Goal: Information Seeking & Learning: Learn about a topic

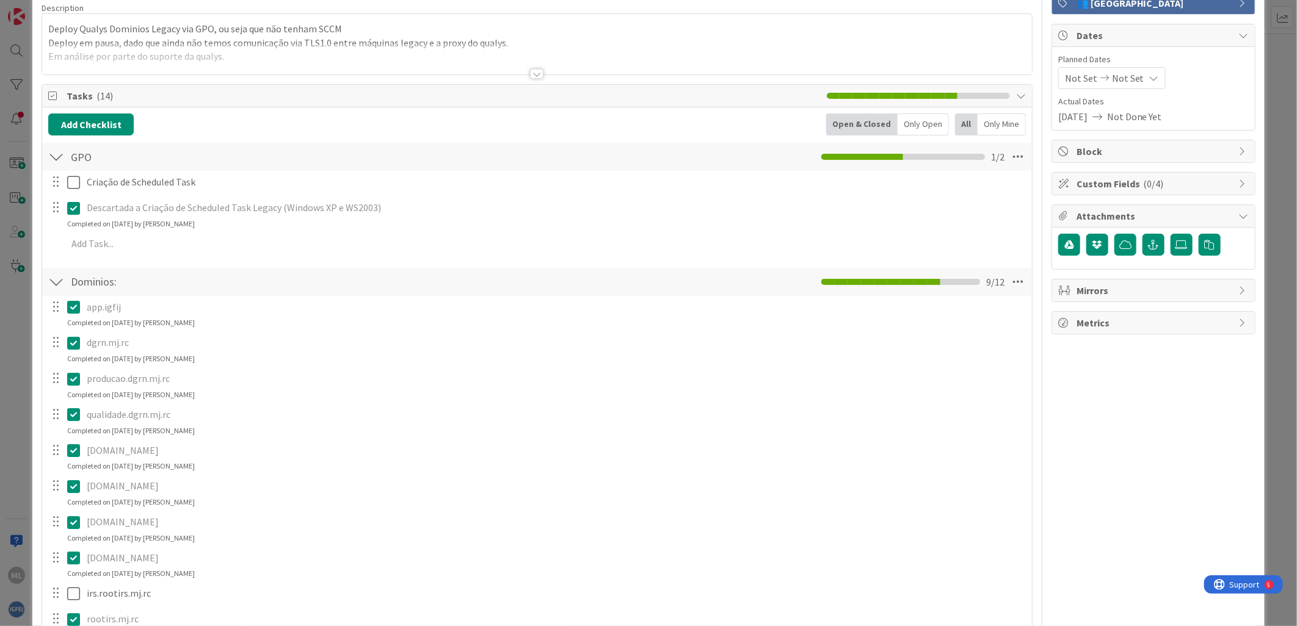
scroll to position [339, 0]
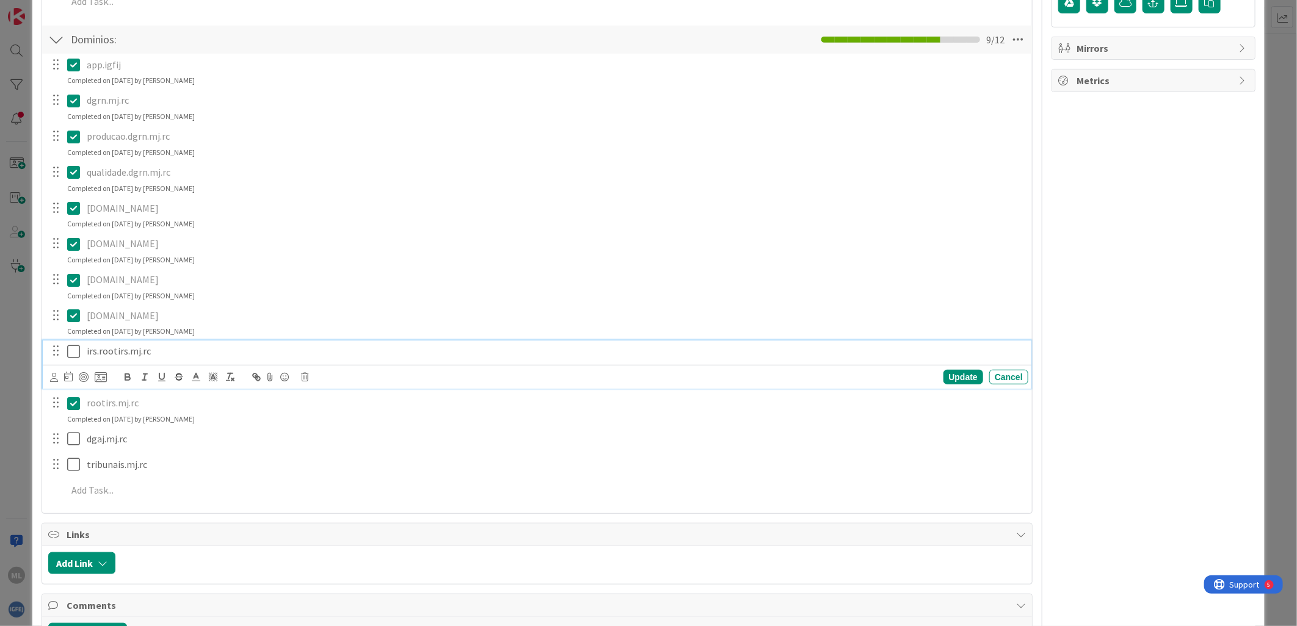
click at [73, 352] on icon at bounding box center [76, 351] width 18 height 15
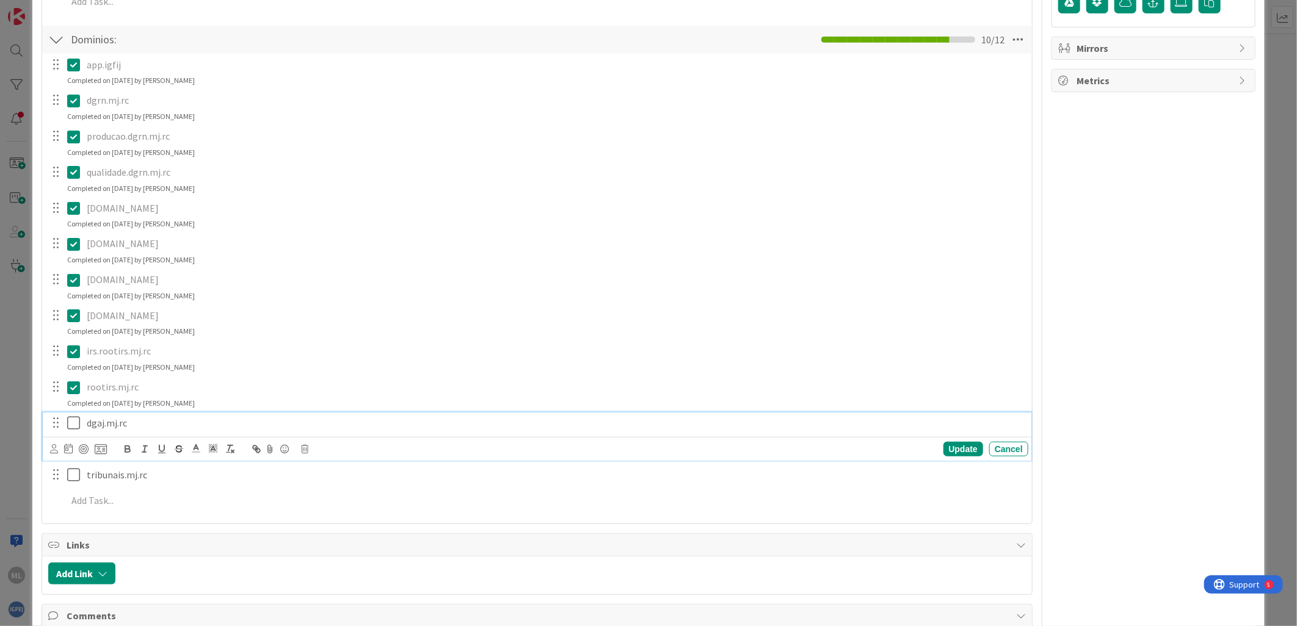
click at [70, 425] on icon at bounding box center [76, 423] width 18 height 15
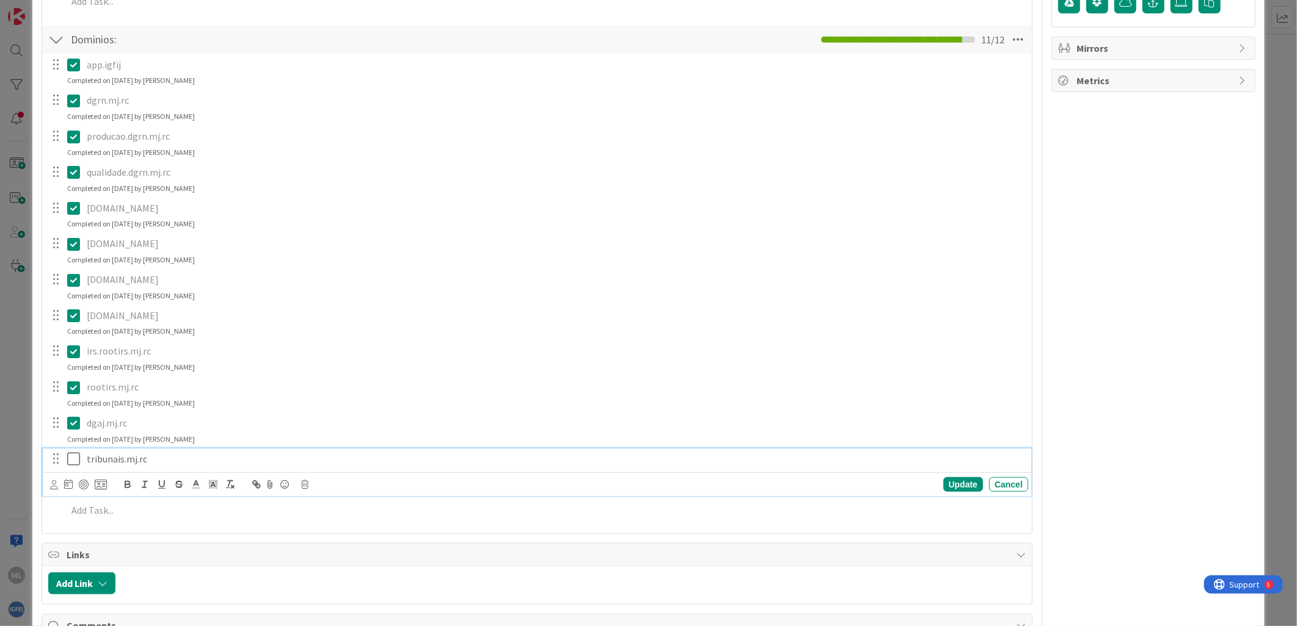
click at [76, 457] on icon at bounding box center [76, 459] width 18 height 15
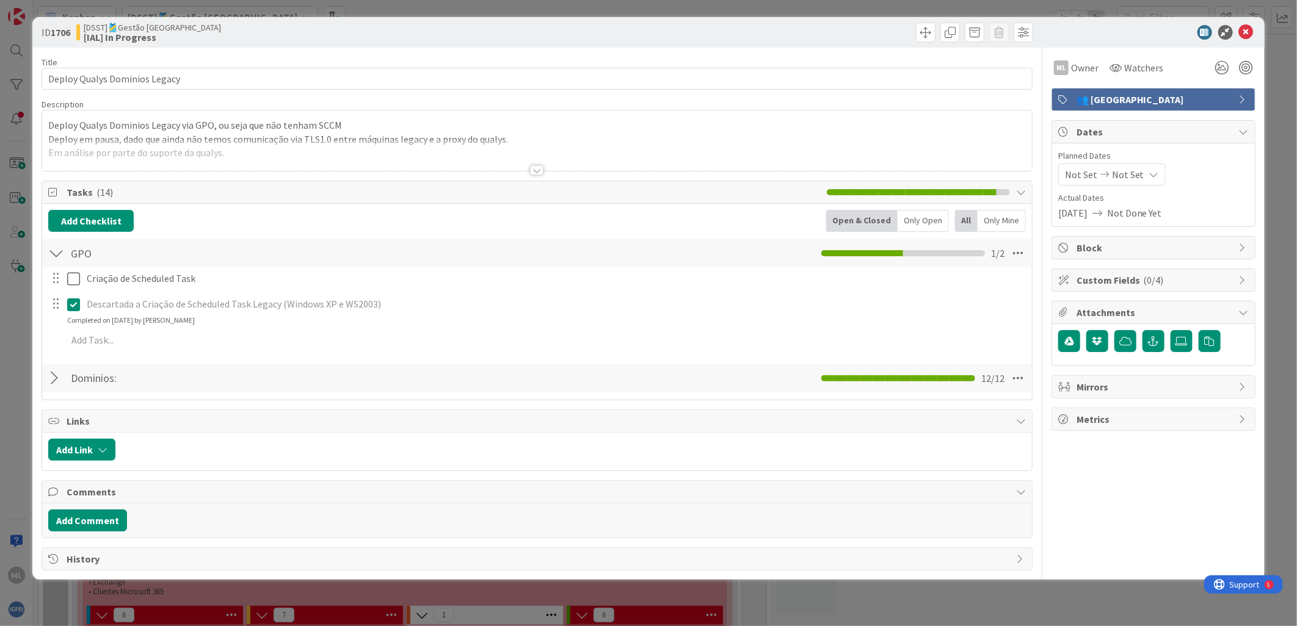
scroll to position [0, 0]
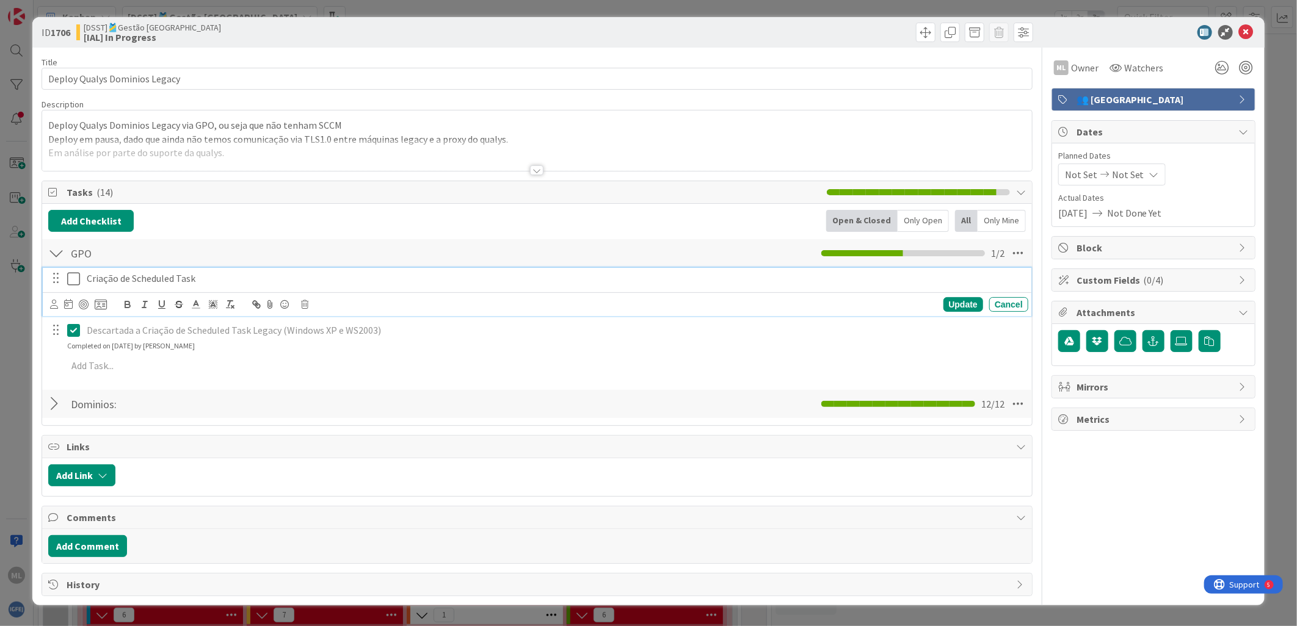
click at [73, 279] on icon at bounding box center [76, 279] width 18 height 15
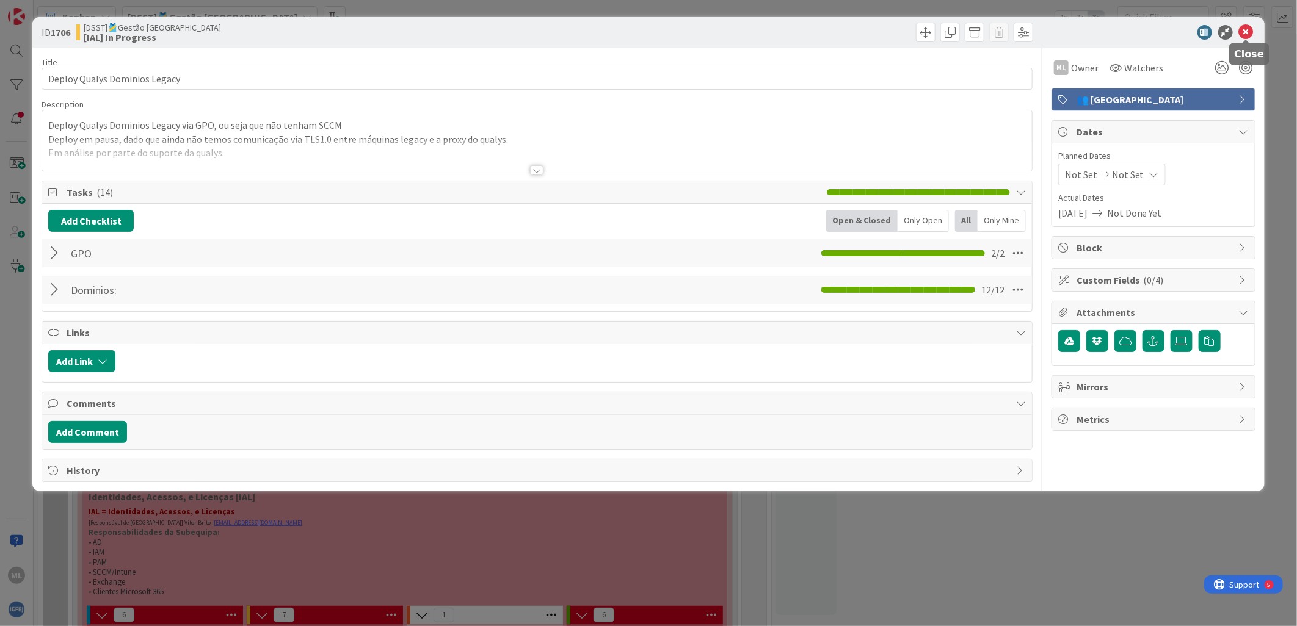
click at [1246, 25] on icon at bounding box center [1246, 32] width 15 height 15
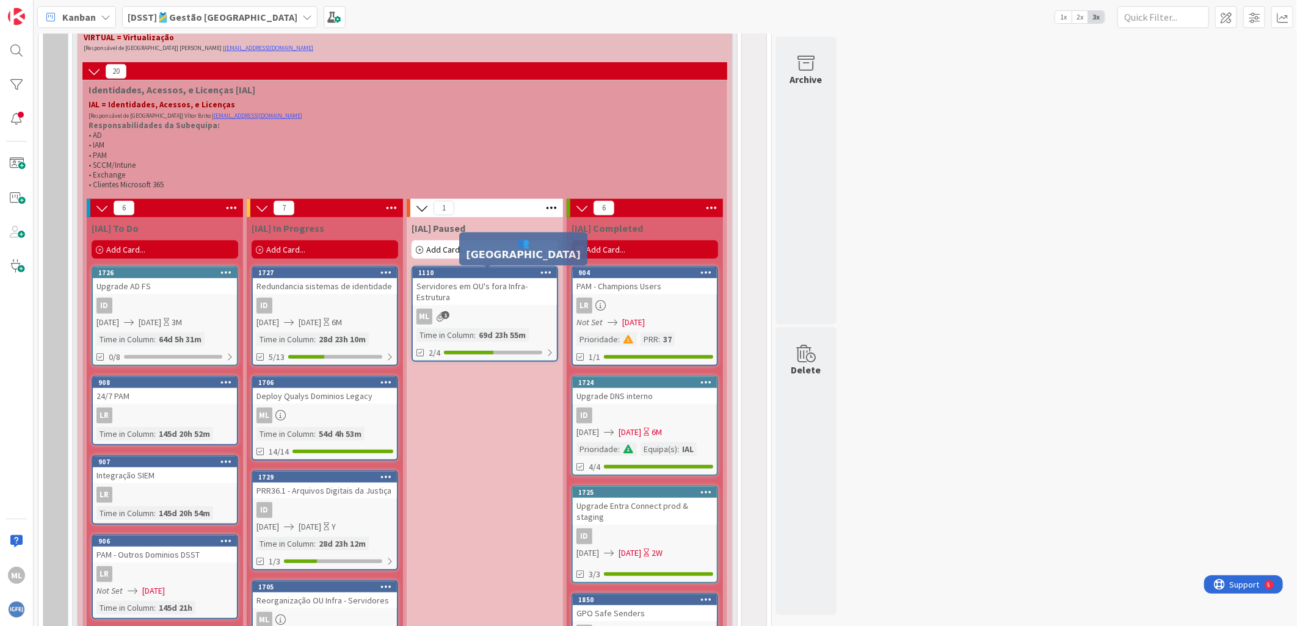
scroll to position [407, 0]
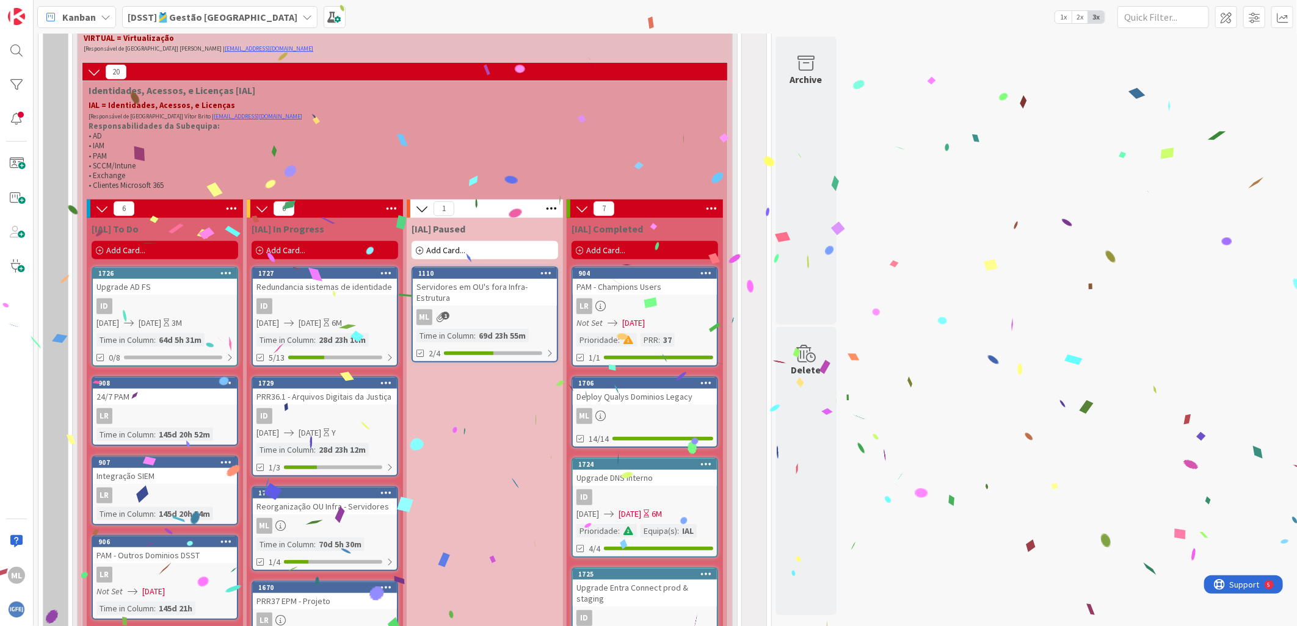
click at [326, 300] on div "ID" at bounding box center [325, 307] width 144 height 16
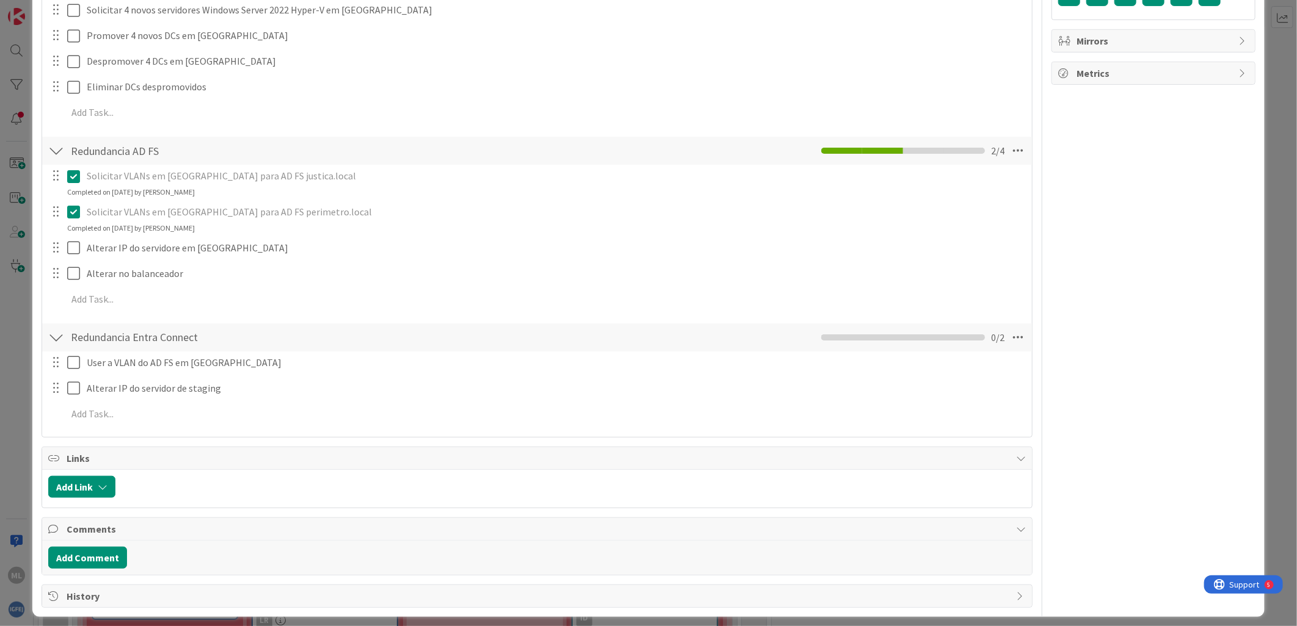
scroll to position [355, 0]
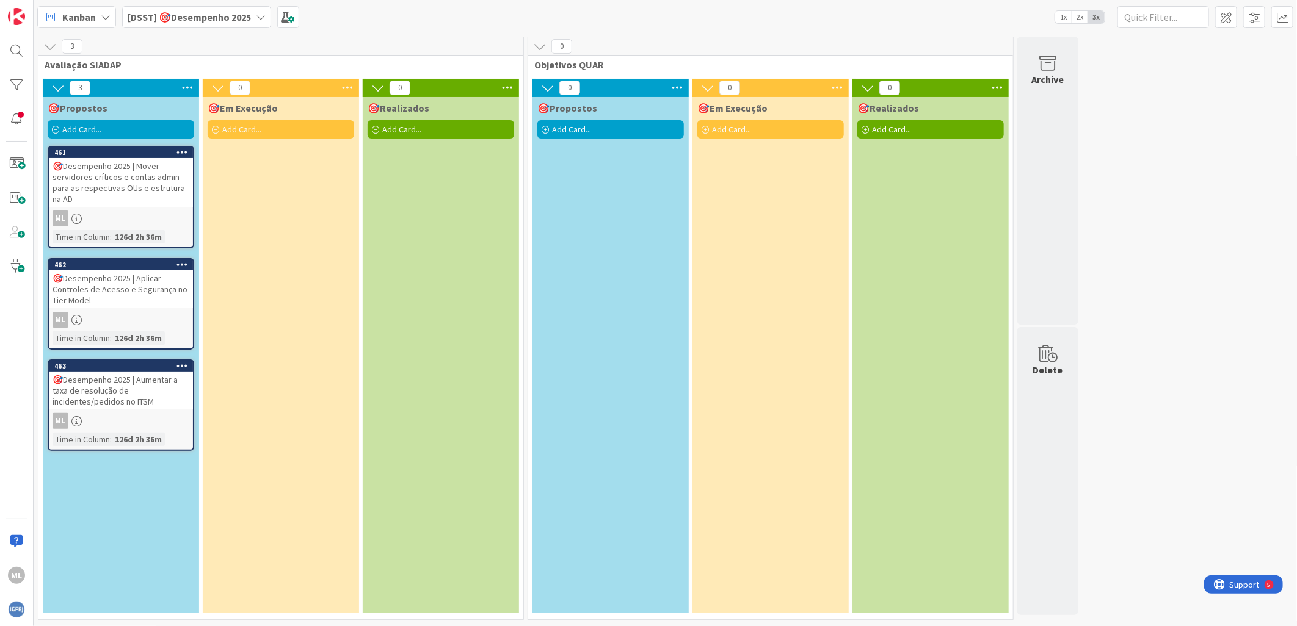
click at [129, 382] on div "🎯Desempenho 2025 | Aumentar a taxa de resolução de incidentes/pedidos no ITSM" at bounding box center [121, 391] width 144 height 38
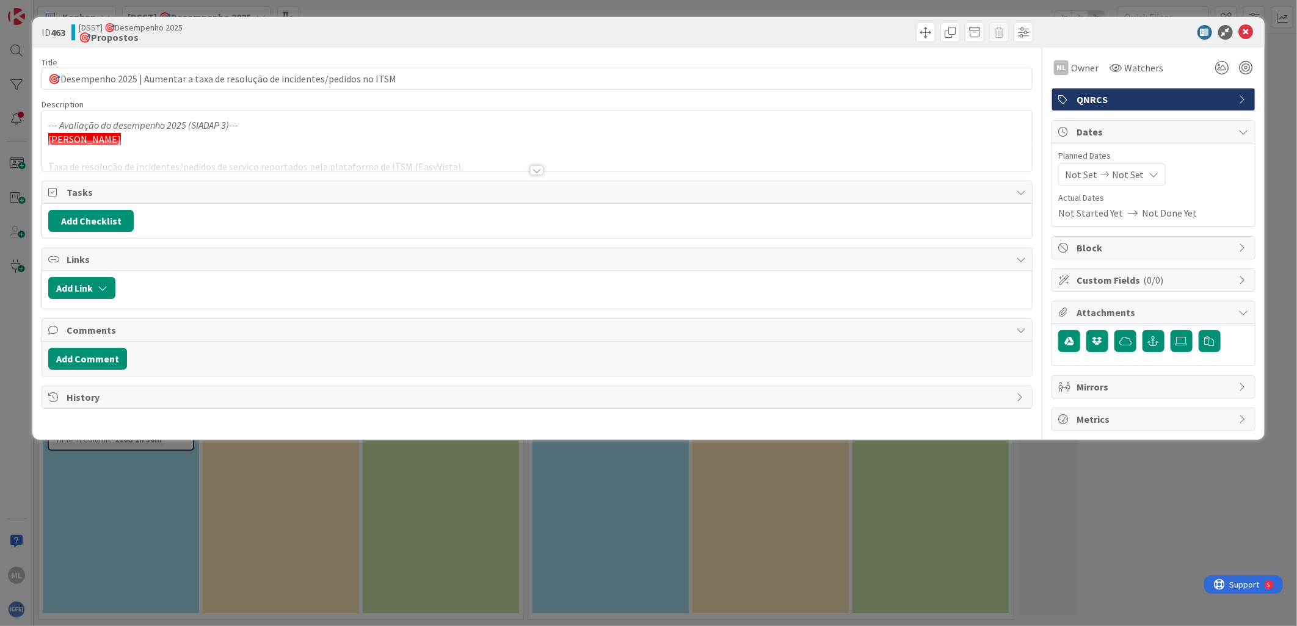
click at [536, 169] on div at bounding box center [536, 170] width 13 height 10
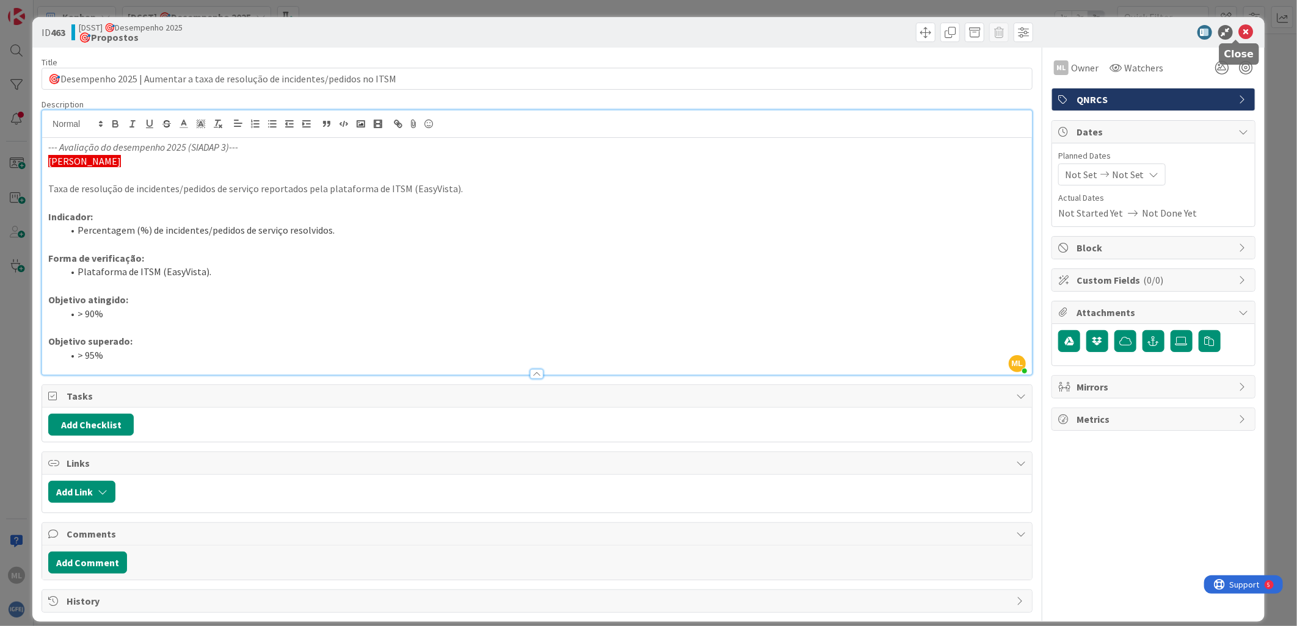
click at [1240, 28] on icon at bounding box center [1246, 32] width 15 height 15
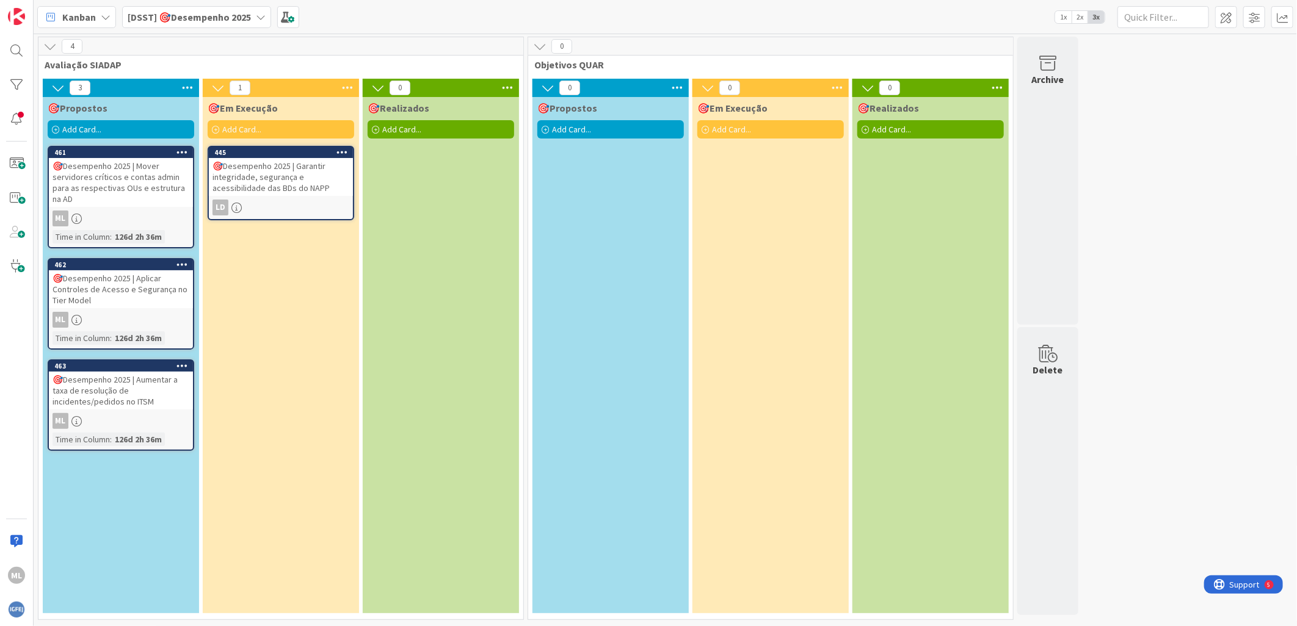
click at [112, 295] on div "🎯Desempenho 2025 | Aplicar Controles de Acesso e Segurança no Tier Model" at bounding box center [121, 289] width 144 height 38
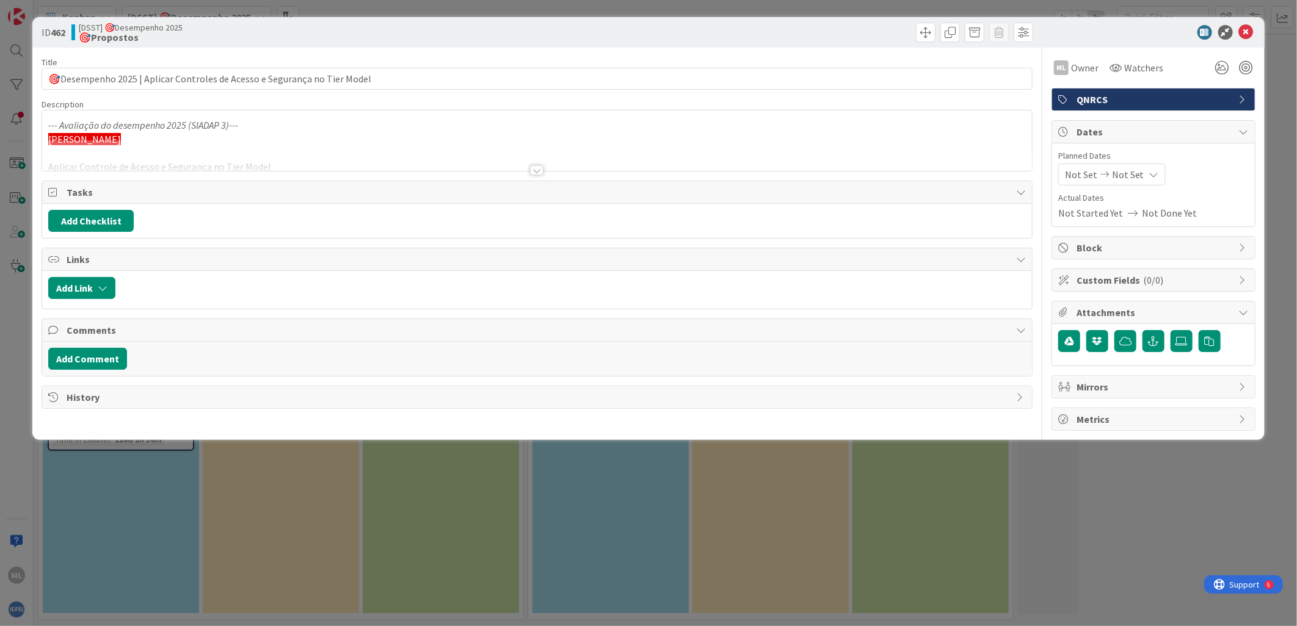
click at [159, 165] on div at bounding box center [537, 155] width 990 height 31
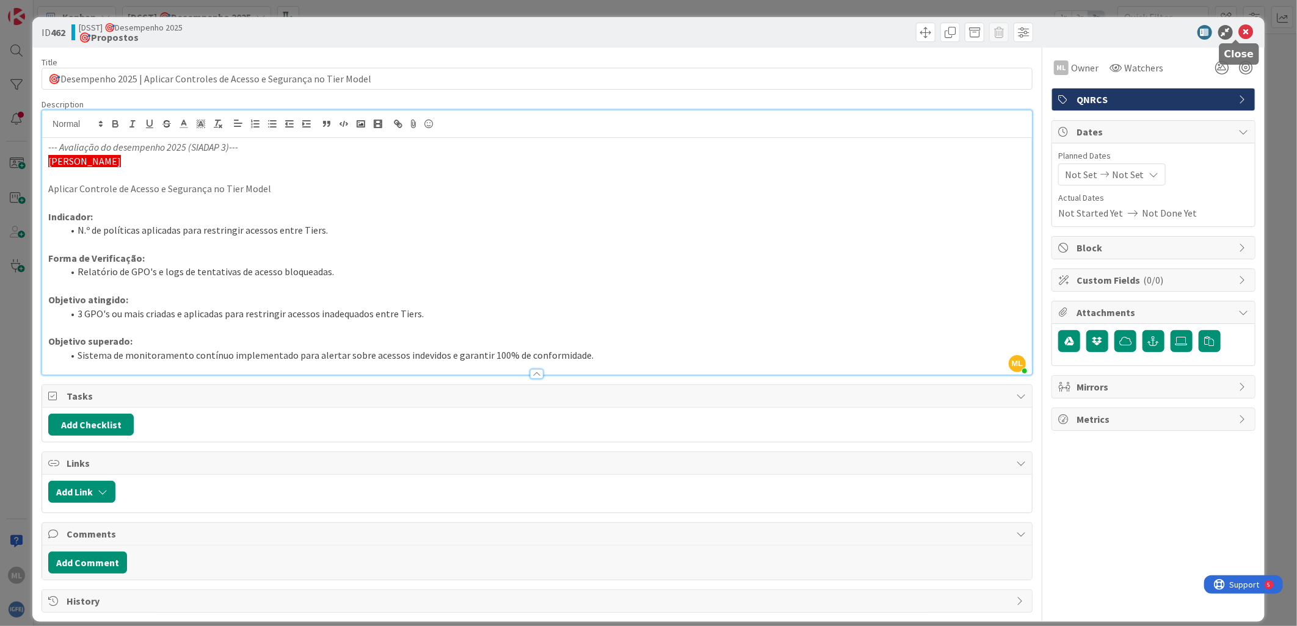
click at [1240, 38] on icon at bounding box center [1246, 32] width 15 height 15
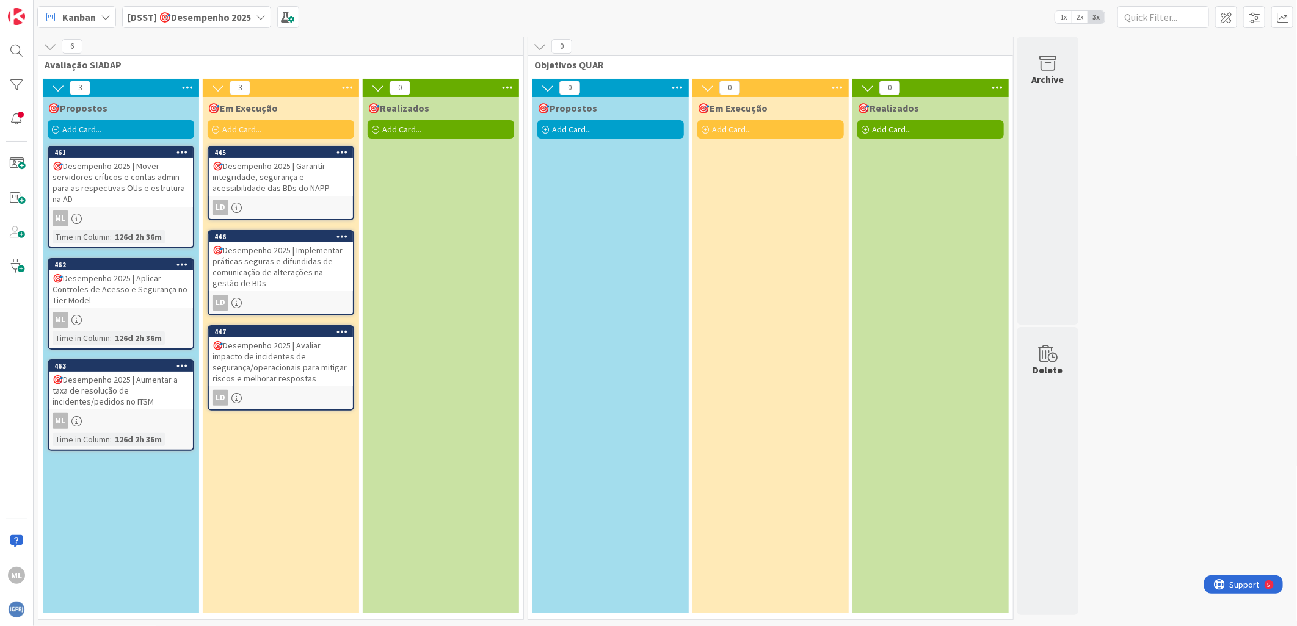
click at [265, 347] on div "🎯Desempenho 2025 | Avaliar impacto de incidentes de segurança/operacionais para…" at bounding box center [281, 362] width 144 height 49
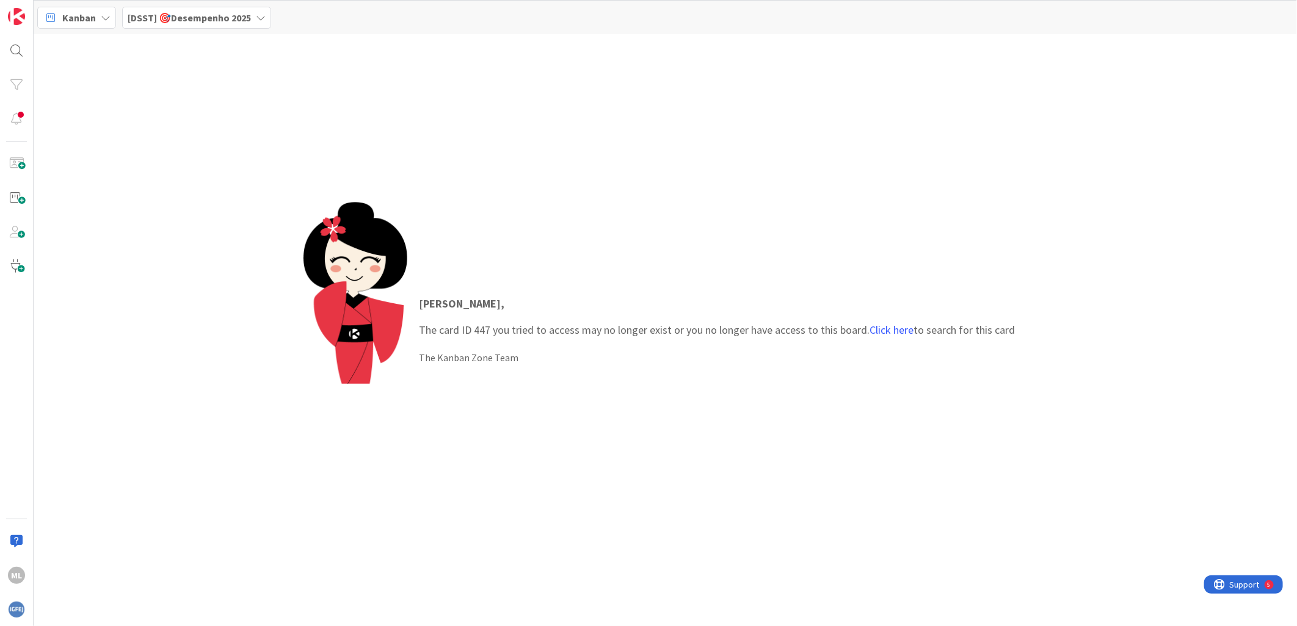
click at [801, 238] on div "Miguel , The card ID 447 you tried to access may no longer exist or you no long…" at bounding box center [665, 330] width 724 height 256
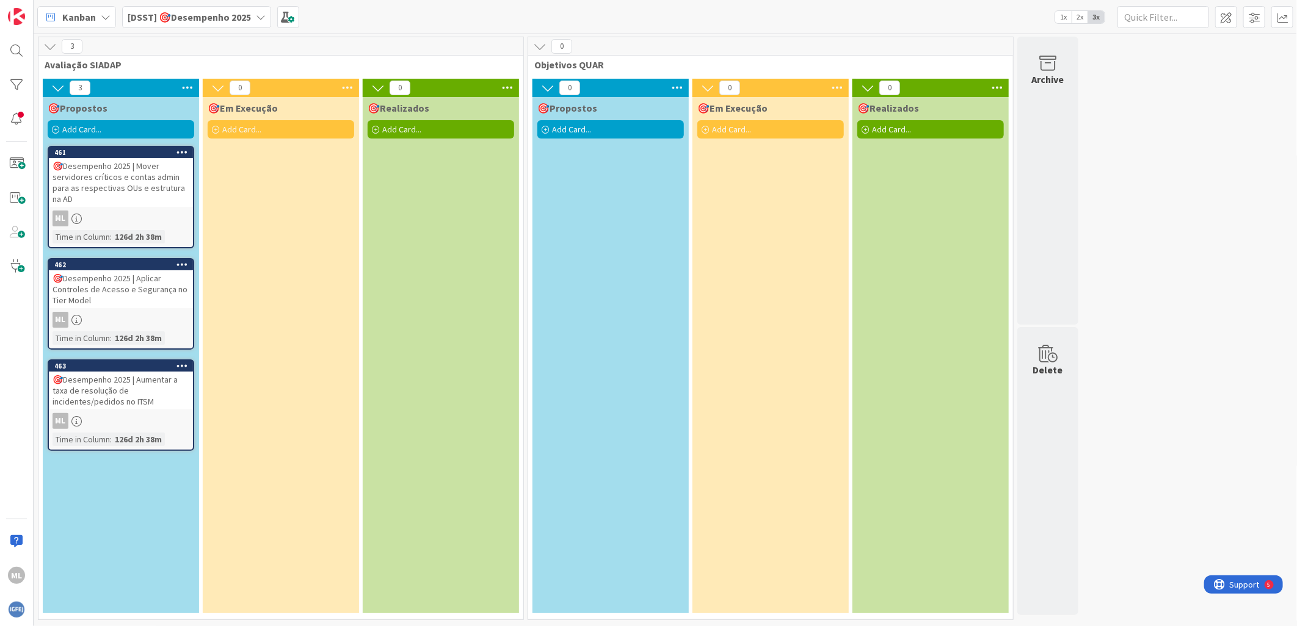
click at [135, 195] on div "🎯Desempenho 2025 | Mover servidores críticos e contas admin para as respectivas…" at bounding box center [121, 182] width 144 height 49
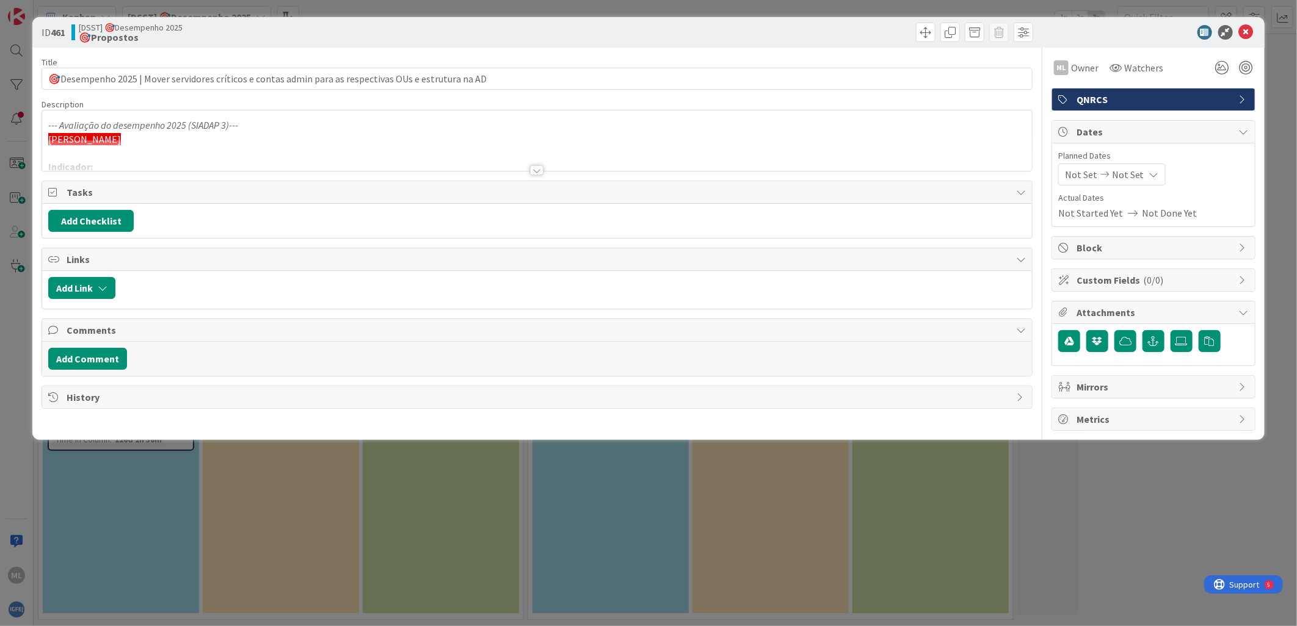
click at [539, 168] on div at bounding box center [536, 170] width 13 height 10
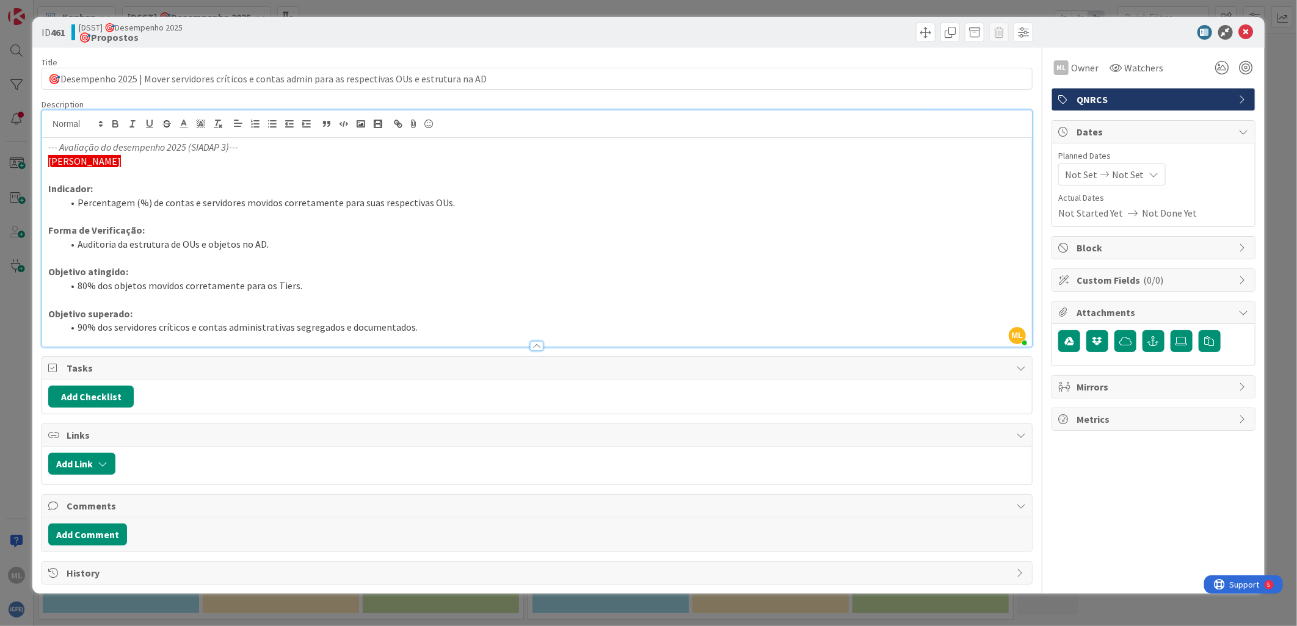
click at [137, 208] on li "Percentagem (%) de contas e servidores movidos corretamente para suas respectiv…" at bounding box center [544, 203] width 963 height 14
click at [185, 202] on li "Percentagem (%) de contas e servidores movidos corretamente para suas respectiv…" at bounding box center [544, 203] width 963 height 14
click at [190, 206] on li "Percentagem (%) de contas e servidores movidos corretamente para suas respectiv…" at bounding box center [544, 203] width 963 height 14
click at [238, 205] on li "Percentagem (%) de contas e servidores movidos corretamente para suas respectiv…" at bounding box center [544, 203] width 963 height 14
click at [278, 203] on li "Percentagem (%) de contas e servidores movidos corretamente para suas respectiv…" at bounding box center [544, 203] width 963 height 14
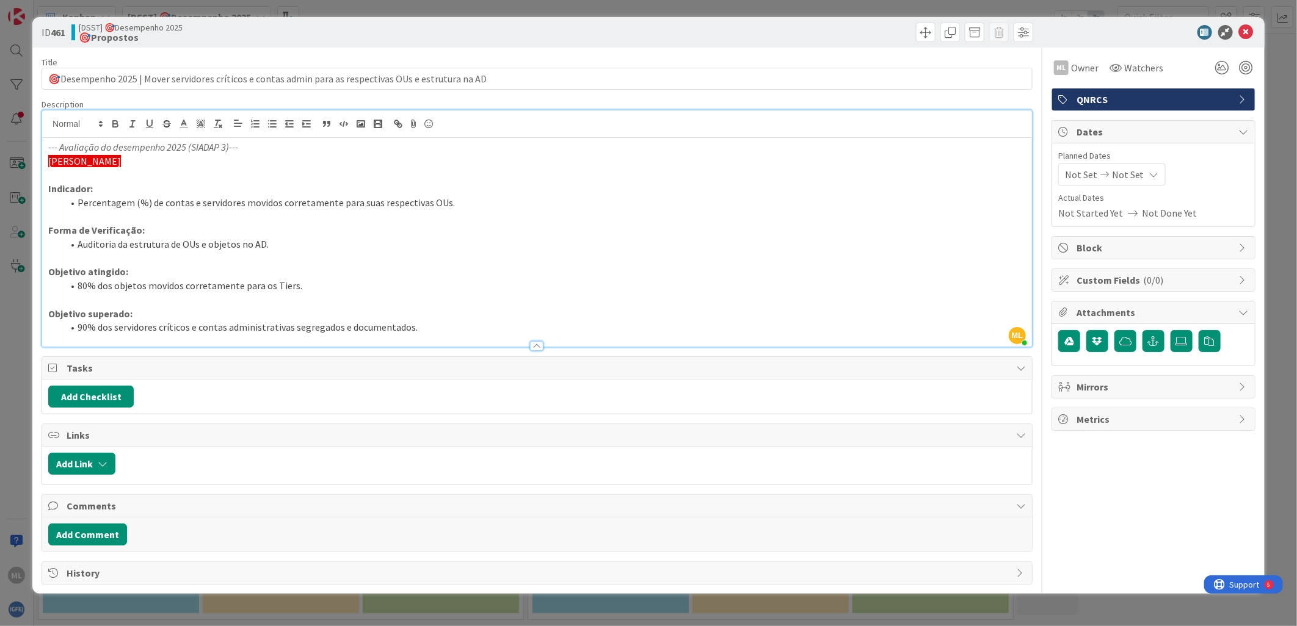
drag, startPoint x: 336, startPoint y: 203, endPoint x: 346, endPoint y: 202, distance: 9.2
click at [336, 202] on li "Percentagem (%) de contas e servidores movidos corretamente para suas respectiv…" at bounding box center [544, 203] width 963 height 14
click at [403, 198] on li "Percentagem (%) de contas e servidores movidos corretamente para suas respectiv…" at bounding box center [544, 203] width 963 height 14
click at [441, 201] on li "Percentagem (%) de contas e servidores movidos corretamente para suas respectiv…" at bounding box center [544, 203] width 963 height 14
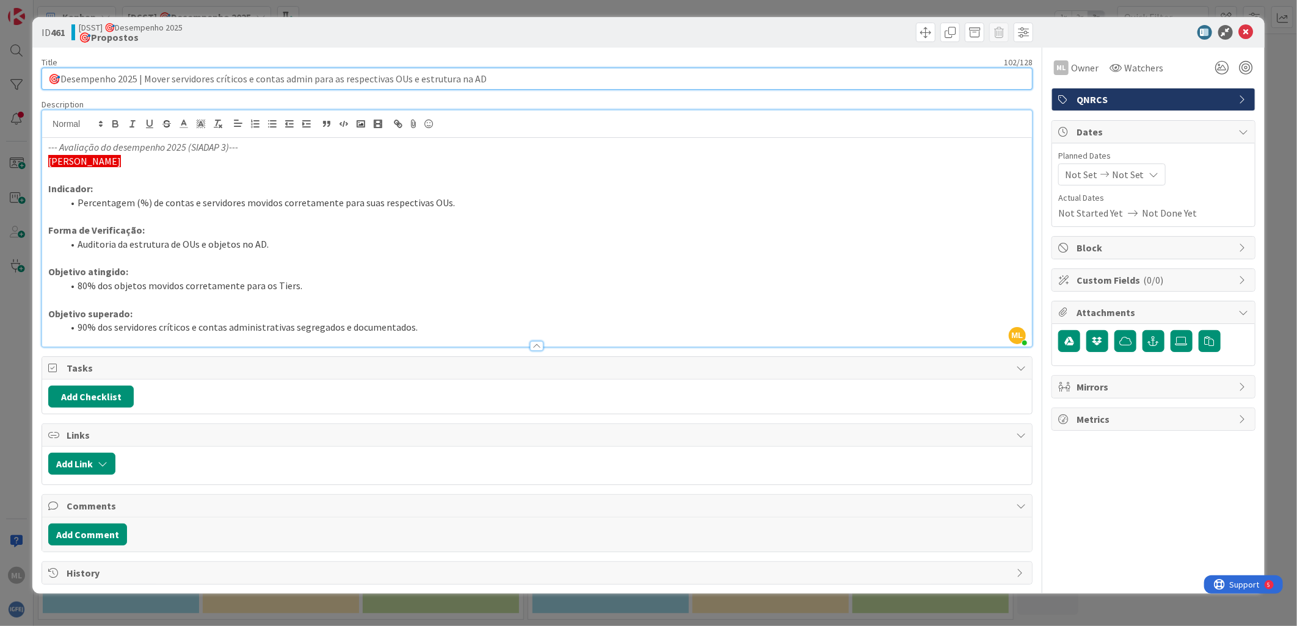
drag, startPoint x: 307, startPoint y: 75, endPoint x: 283, endPoint y: 77, distance: 23.9
click at [283, 77] on input "🎯Desempenho 2025 | Mover servidores críticos e contas admin para as respectivas…" at bounding box center [537, 79] width 991 height 22
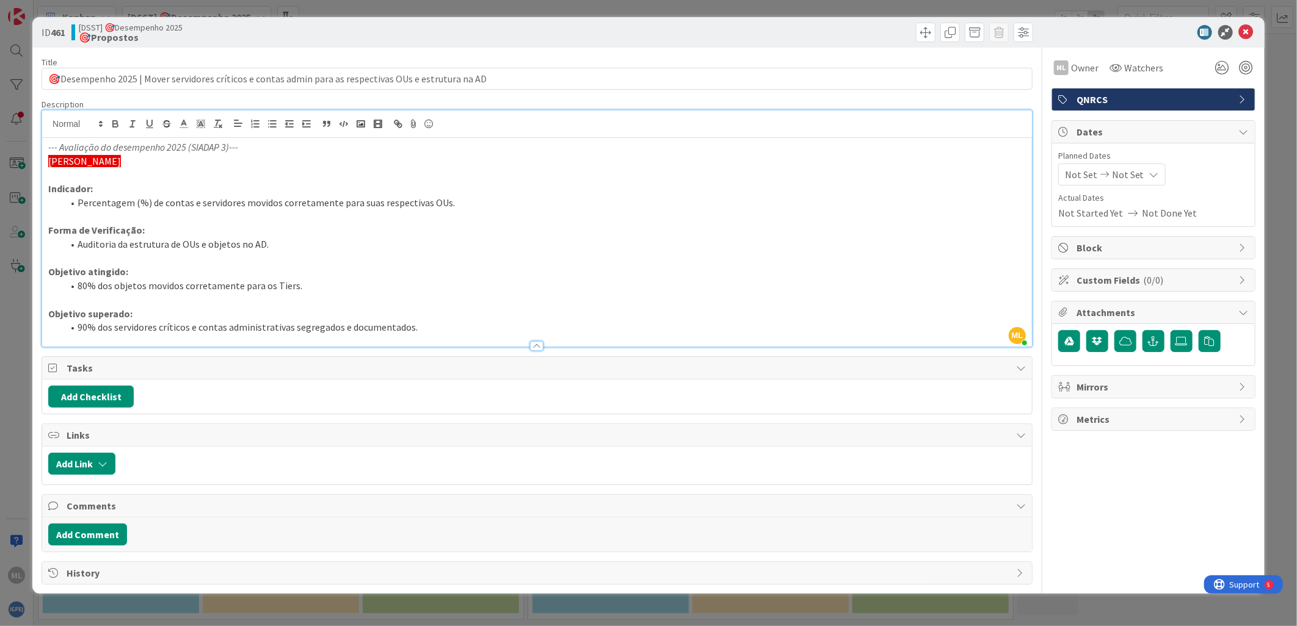
click at [461, 206] on li "Percentagem (%) de contas e servidores movidos corretamente para suas respectiv…" at bounding box center [544, 203] width 963 height 14
click at [309, 231] on p "Forma de Verificação:" at bounding box center [536, 230] width 977 height 14
click at [287, 244] on li "Auditoria da estrutura de OUs e objetos no AD." at bounding box center [544, 244] width 963 height 14
click at [309, 287] on li "80% dos objetos movidos corretamente para os Tiers." at bounding box center [544, 286] width 963 height 14
click at [416, 322] on li "90% dos servidores críticos e contas administrativas segregados e documentados." at bounding box center [544, 328] width 963 height 14
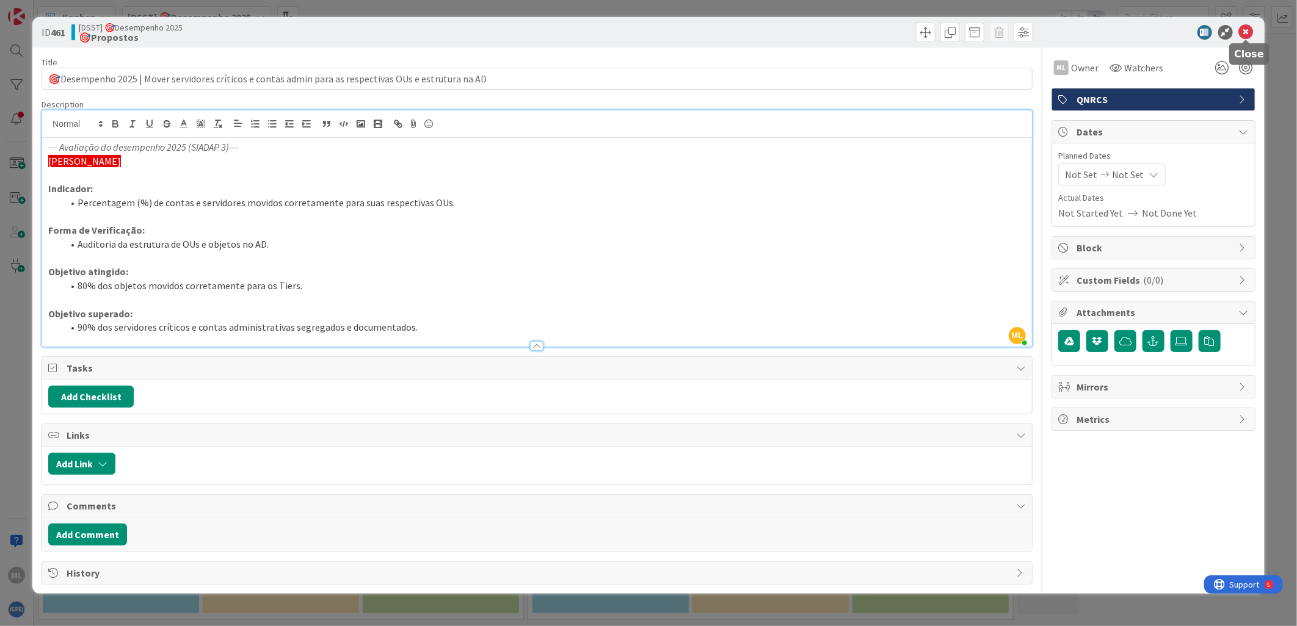
click at [1241, 32] on icon at bounding box center [1246, 32] width 15 height 15
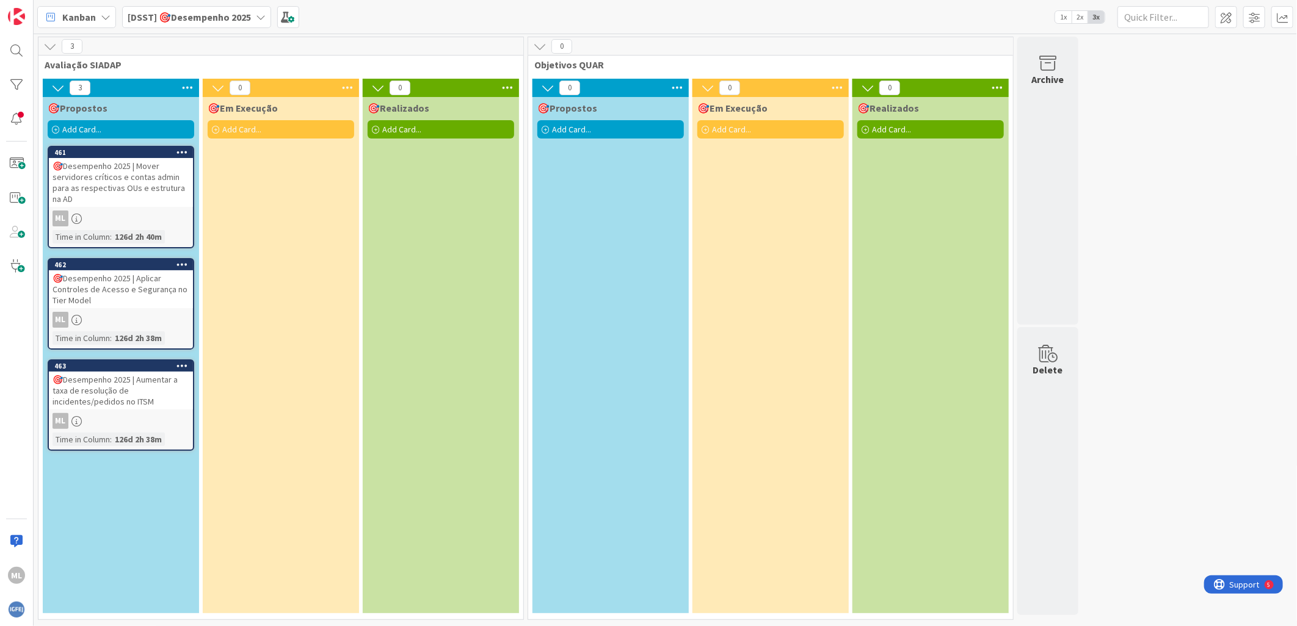
click at [118, 292] on div "🎯Desempenho 2025 | Aplicar Controles de Acesso e Segurança no Tier Model" at bounding box center [121, 289] width 144 height 38
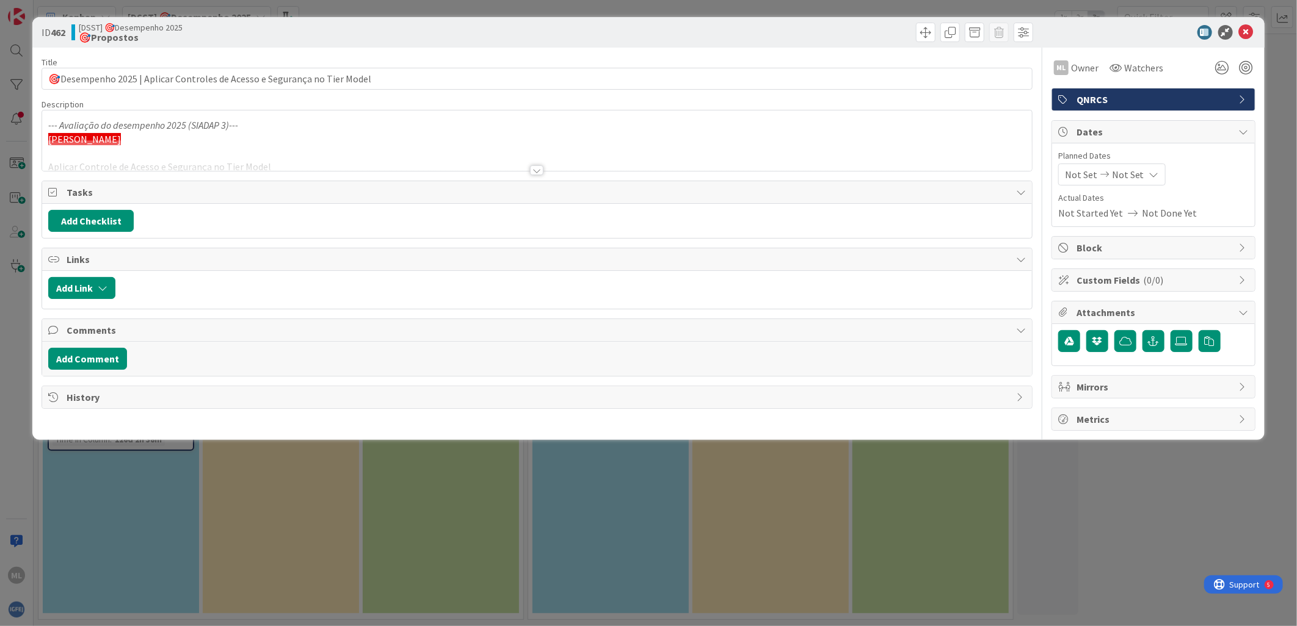
click at [540, 167] on div at bounding box center [536, 170] width 13 height 10
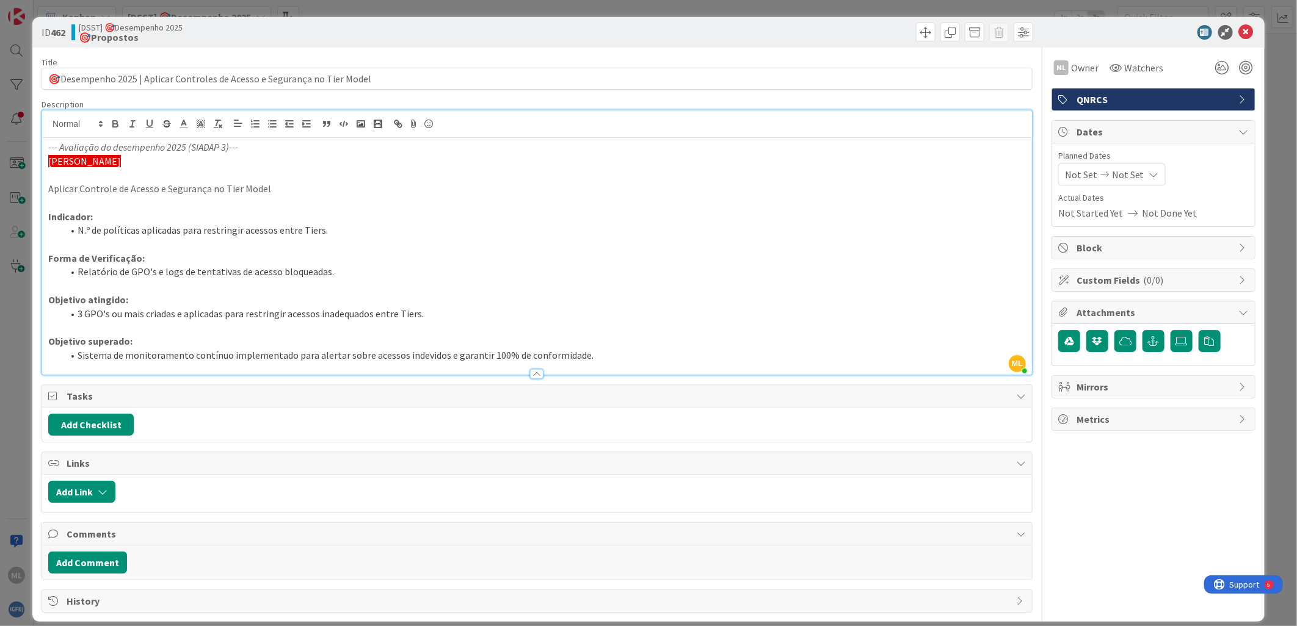
click at [342, 269] on li "Relatório de GPO's e logs de tentativas de acesso bloqueadas." at bounding box center [544, 272] width 963 height 14
click at [337, 230] on li "N.º de políticas aplicadas para restringir acessos entre Tiers." at bounding box center [544, 230] width 963 height 14
click at [331, 267] on li "Relatório de GPO's e logs de tentativas de acesso bloqueadas." at bounding box center [544, 272] width 963 height 14
